Goal: Information Seeking & Learning: Learn about a topic

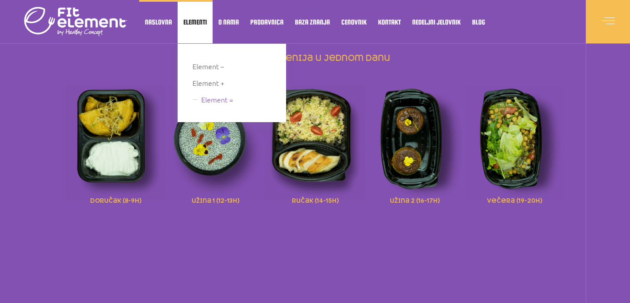
click at [204, 98] on span "Element =" at bounding box center [217, 100] width 32 height 12
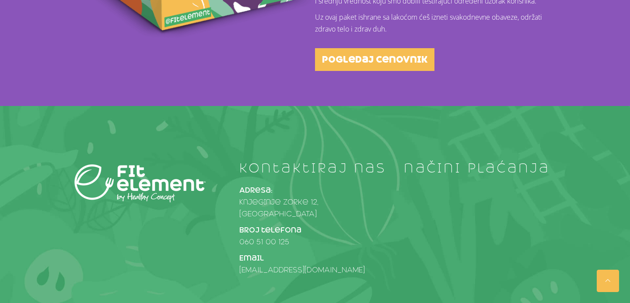
scroll to position [441, 0]
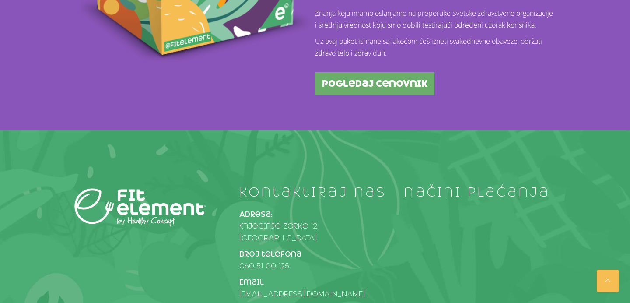
click at [353, 83] on span "pogledaj cenovnik" at bounding box center [374, 83] width 105 height 9
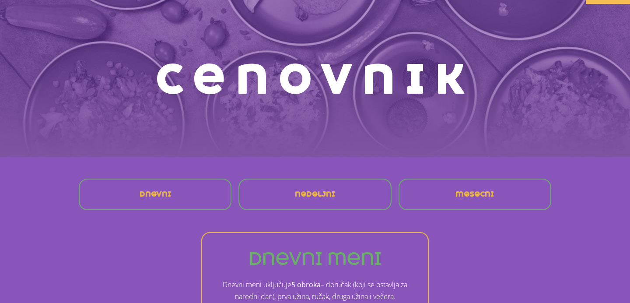
scroll to position [44, 0]
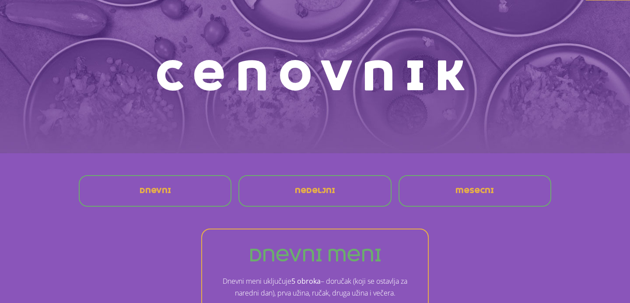
click at [488, 194] on span "mesecni" at bounding box center [474, 190] width 39 height 7
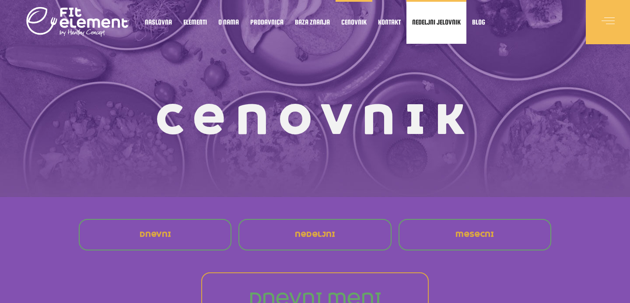
click at [434, 21] on span "Nedeljni jelovnik" at bounding box center [436, 22] width 49 height 4
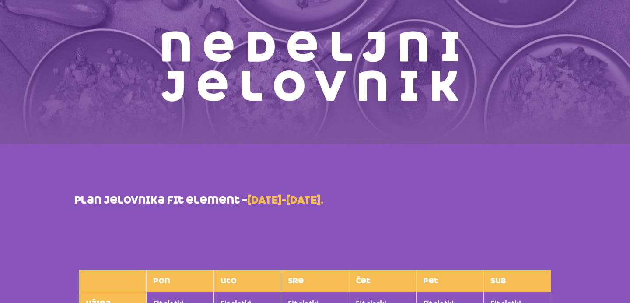
scroll to position [53, 0]
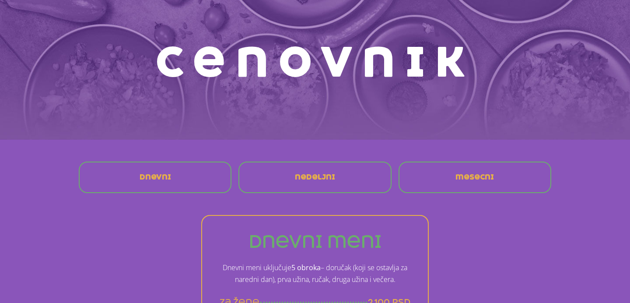
scroll to position [60, 0]
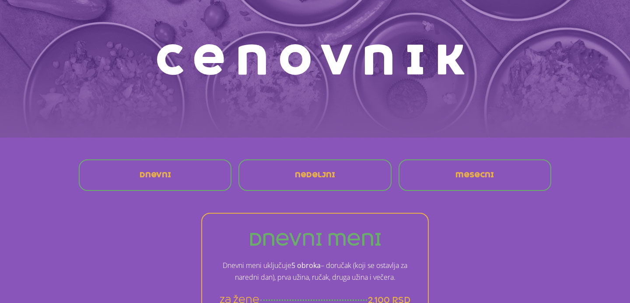
click at [194, 170] on div "Dnevni" at bounding box center [155, 175] width 142 height 21
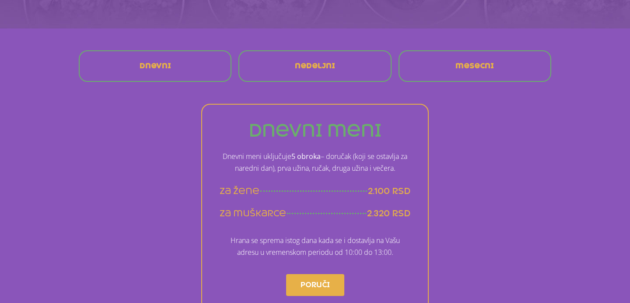
scroll to position [171, 0]
